Goal: Information Seeking & Learning: Compare options

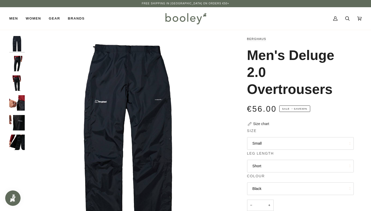
click at [18, 61] on img "Berghaus Men's Deluge 2.0 Overtrousers - Booley Galway" at bounding box center [16, 63] width 15 height 15
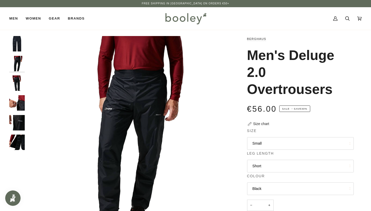
click at [19, 77] on img "Berghaus Men's Deluge 2.0 Overtrousers - Booley Galway" at bounding box center [16, 83] width 15 height 15
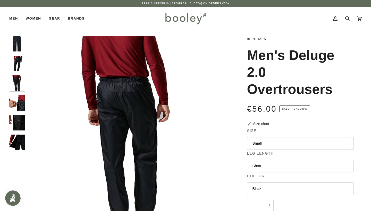
click at [21, 94] on div at bounding box center [18, 95] width 18 height 119
click at [22, 100] on img "Berghaus Men's Deluge 2.0 Overtrousers - Booley Galway" at bounding box center [16, 102] width 15 height 15
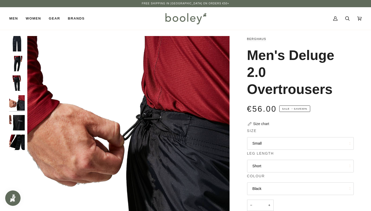
click at [21, 119] on img "Berghaus Men's Deluge 2.0 Overtrousers - Booley Galway" at bounding box center [16, 122] width 15 height 15
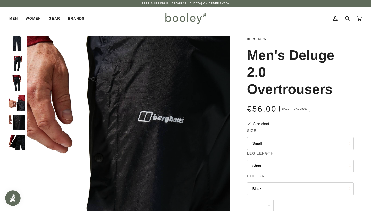
click at [20, 139] on img "Berghaus Men's Deluge 2.0 Overtrousers - Booley Galway" at bounding box center [16, 142] width 15 height 15
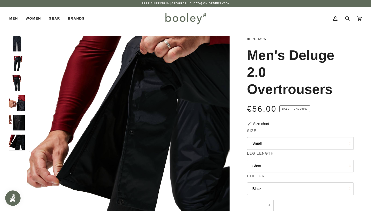
click at [16, 66] on img "Berghaus Men's Deluge 2.0 Overtrousers - Booley Galway" at bounding box center [16, 63] width 15 height 15
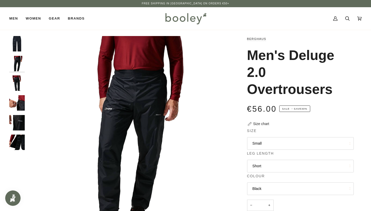
click at [22, 119] on img "Berghaus Men's Deluge 2.0 Overtrousers - Booley Galway" at bounding box center [16, 122] width 15 height 15
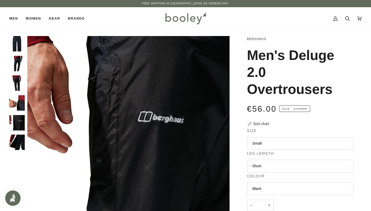
click at [19, 106] on img "Berghaus Men's Deluge 2.0 Overtrousers - Booley Galway" at bounding box center [16, 102] width 15 height 15
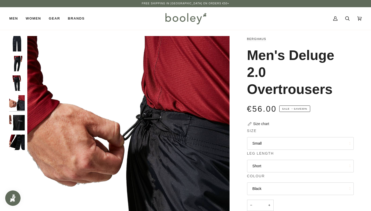
click at [16, 79] on img "Berghaus Men's Deluge 2.0 Overtrousers - Booley Galway" at bounding box center [16, 83] width 15 height 15
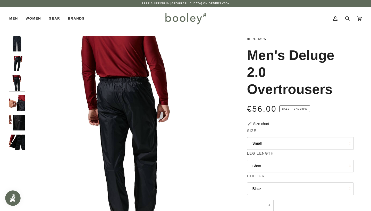
click at [15, 59] on img "Berghaus Men's Deluge 2.0 Overtrousers - Booley Galway" at bounding box center [16, 63] width 15 height 15
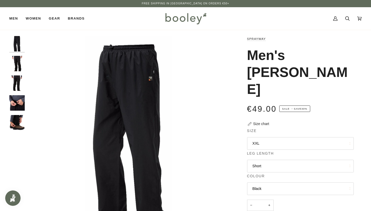
click at [24, 51] on img "Sprayway Men's Santiago Rainpant Black - Booley Galway" at bounding box center [16, 43] width 15 height 15
click at [19, 44] on img "Sprayway Men's Santiago Rainpant Black - Booley Galway" at bounding box center [16, 43] width 15 height 15
click at [19, 59] on img "Sprayway Men's Santiago Rainpant Black - Booley Galway" at bounding box center [16, 63] width 15 height 15
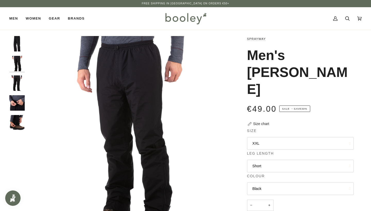
click at [19, 79] on img "Sprayway Men's Santiago Rainpant Black - Booley Galway" at bounding box center [16, 83] width 15 height 15
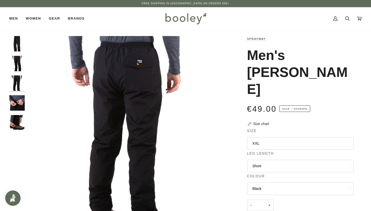
click at [27, 107] on div at bounding box center [18, 85] width 18 height 99
click at [24, 100] on img "Sprayway Men's Santiago Rainpant Black - Booley Galway" at bounding box center [16, 102] width 15 height 15
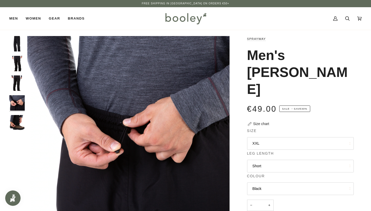
click at [20, 122] on img "Sprayway Men's Santiago Rainpant Black - Booley Galway" at bounding box center [16, 122] width 15 height 15
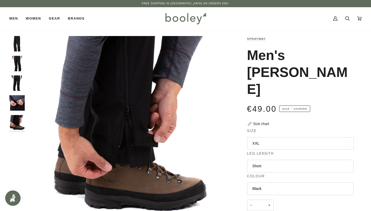
click at [14, 76] on img "Sprayway Men's Santiago Rainpant Black - Booley Galway" at bounding box center [16, 83] width 15 height 15
